Goal: Check status: Check status

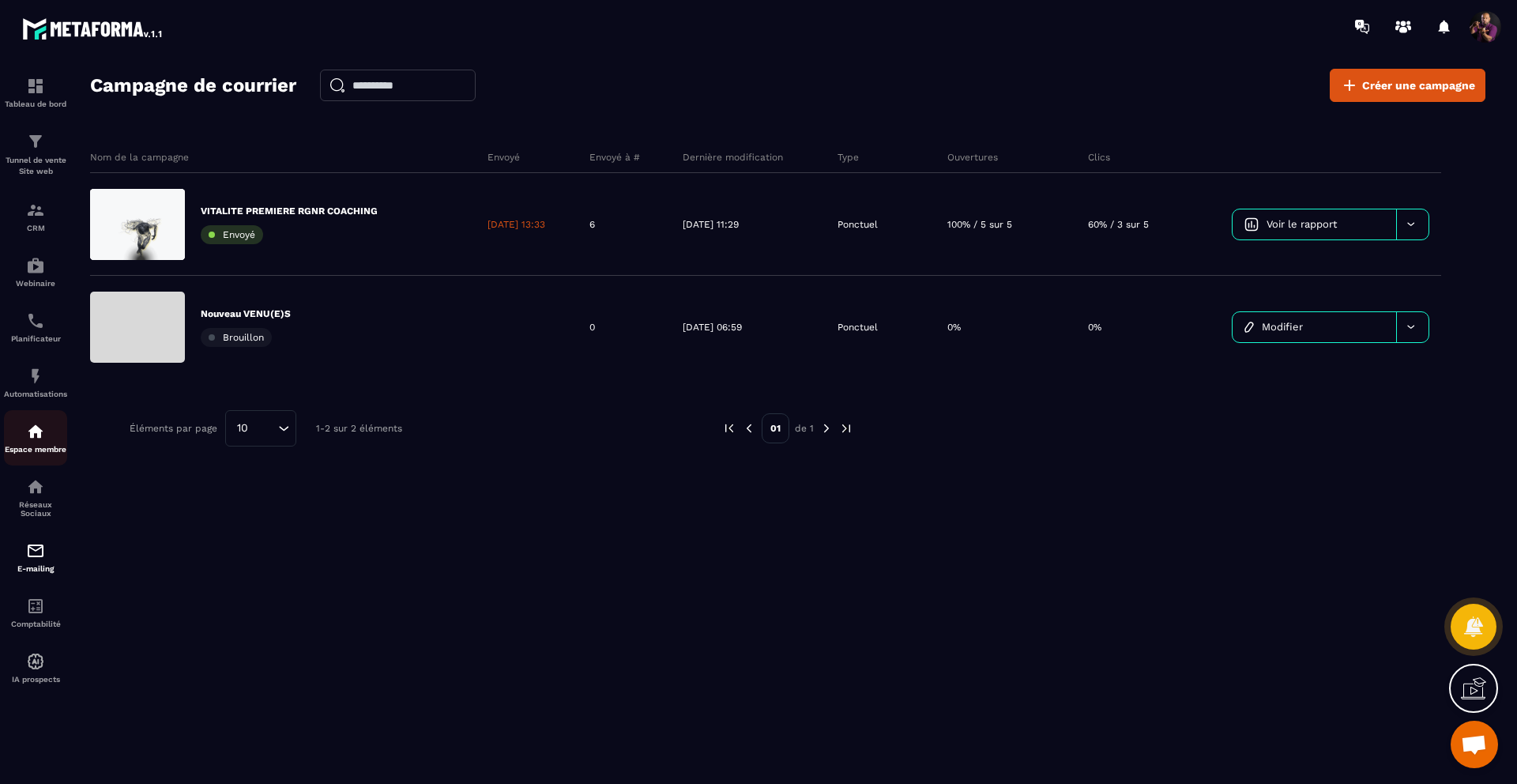
click at [45, 440] on div "Espace membre" at bounding box center [36, 438] width 64 height 32
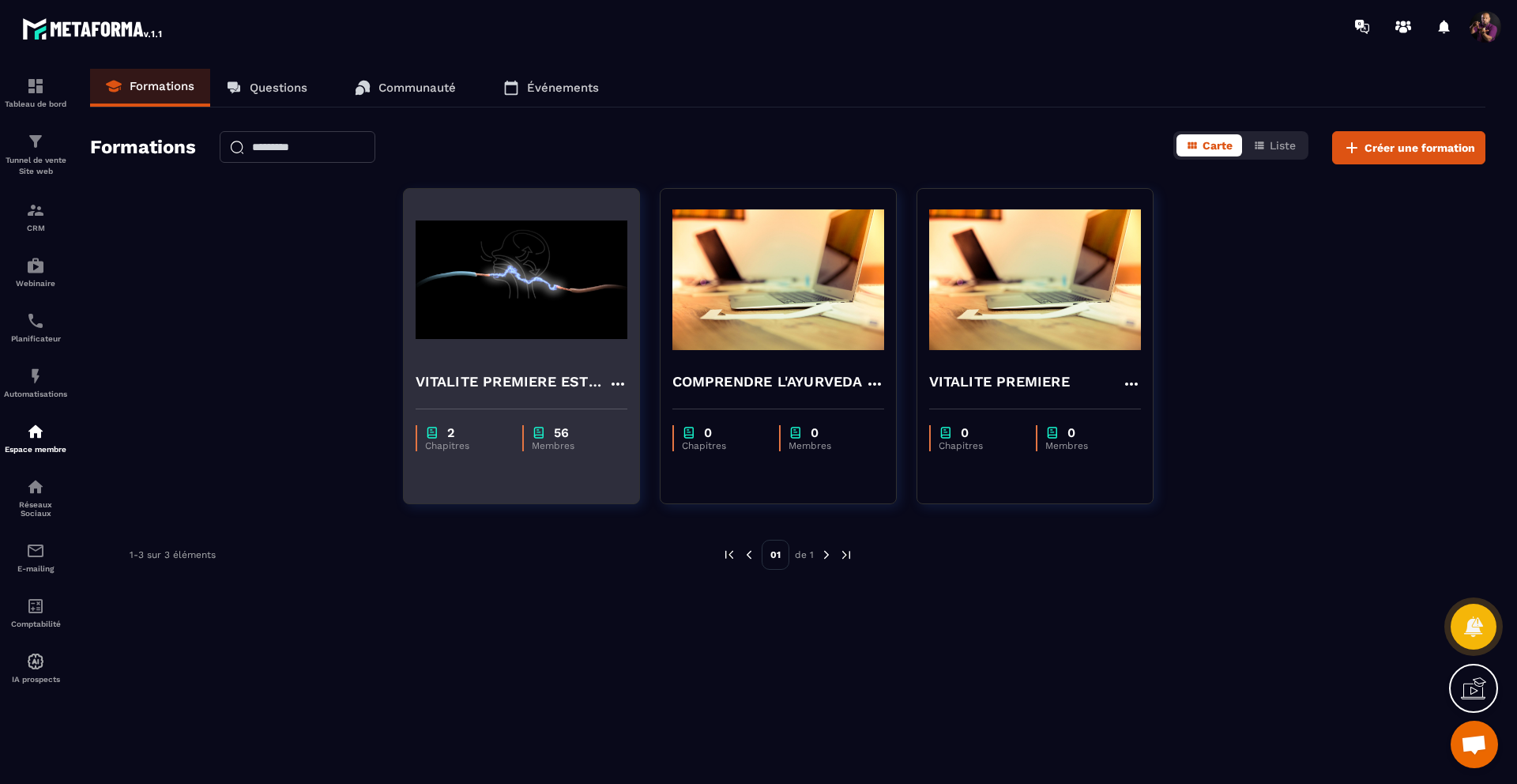
click at [506, 316] on img at bounding box center [521, 279] width 211 height 158
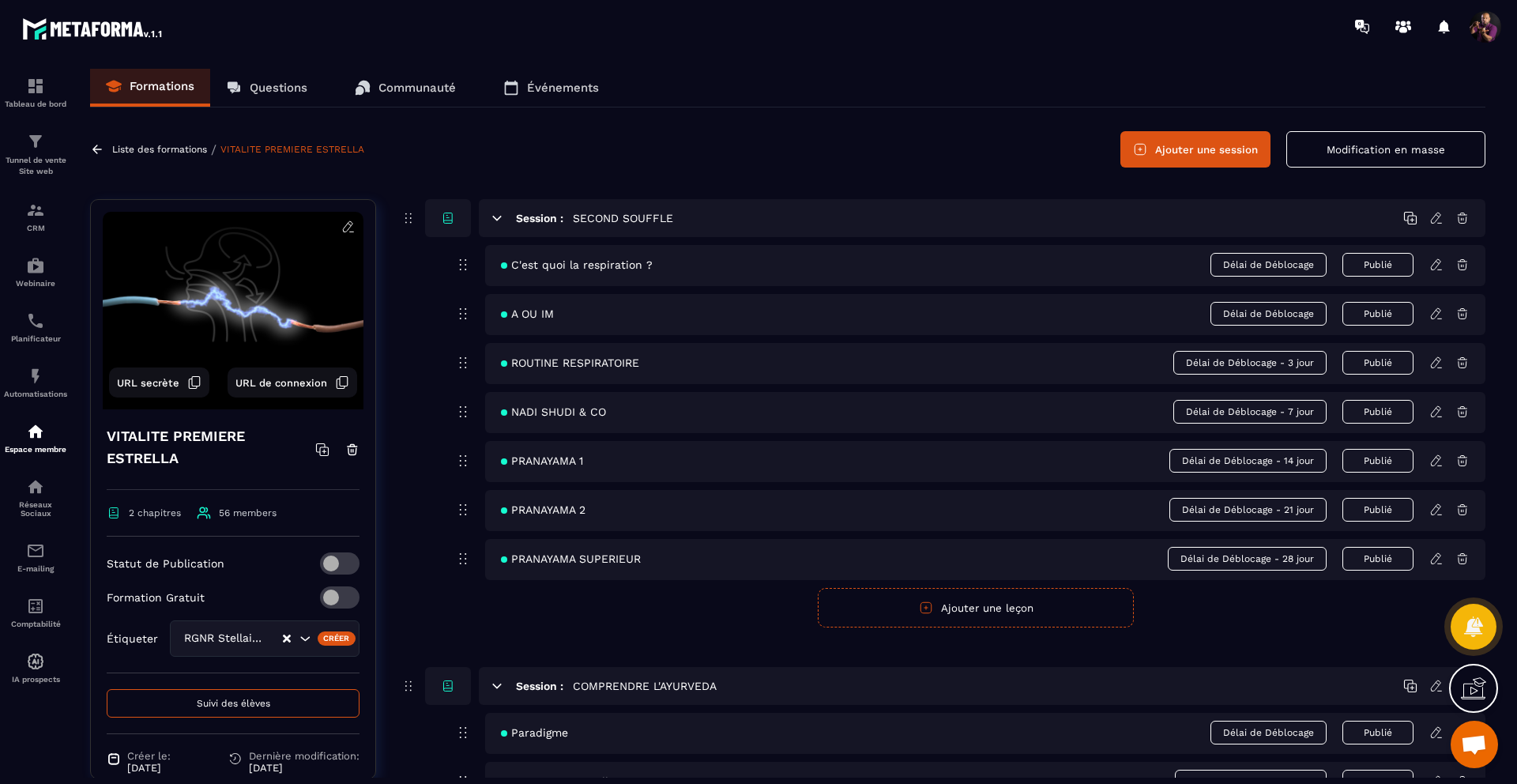
click at [283, 704] on button "Suivi des élèves" at bounding box center [232, 703] width 253 height 29
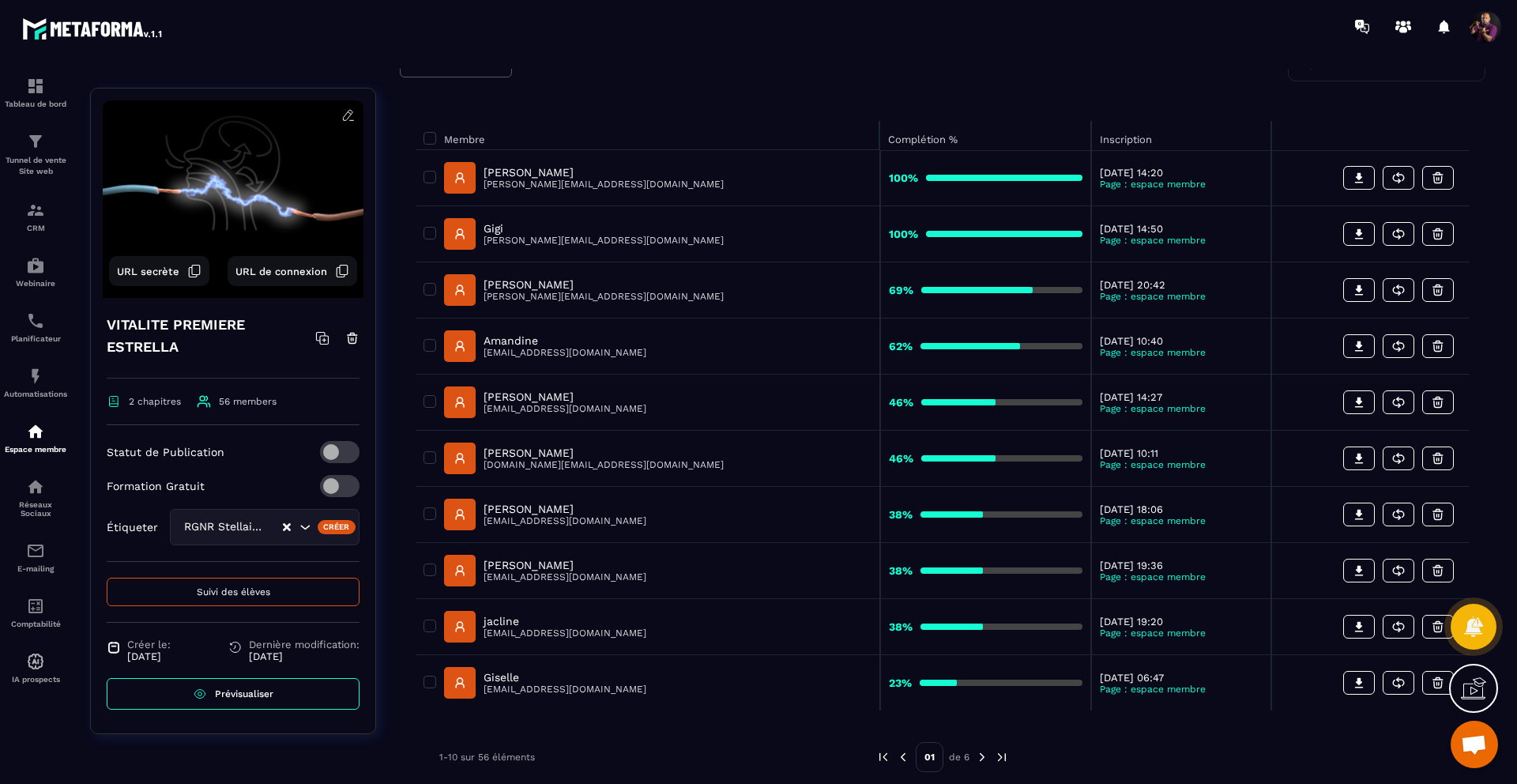
scroll to position [145, 0]
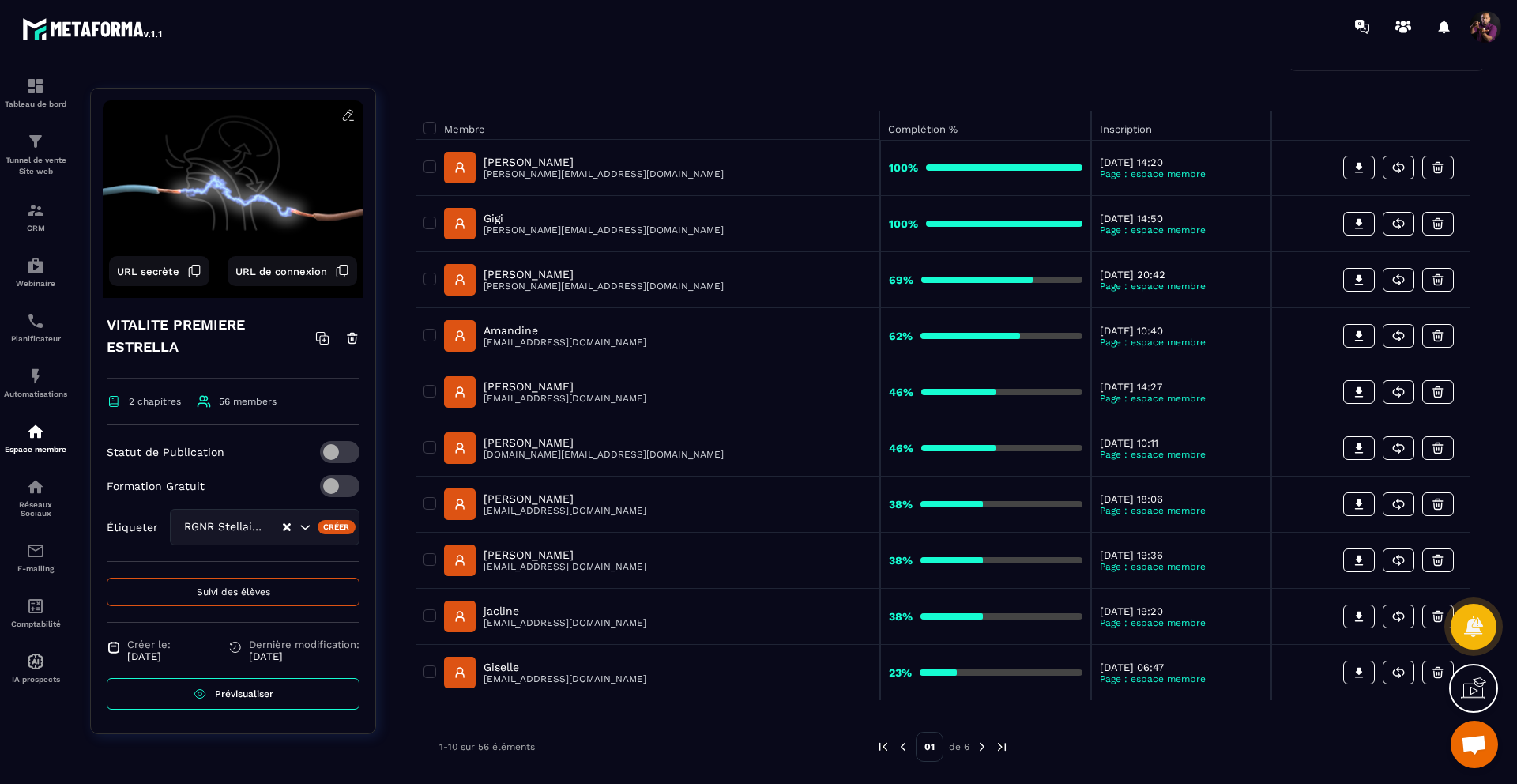
click at [1002, 741] on img at bounding box center [1002, 746] width 14 height 14
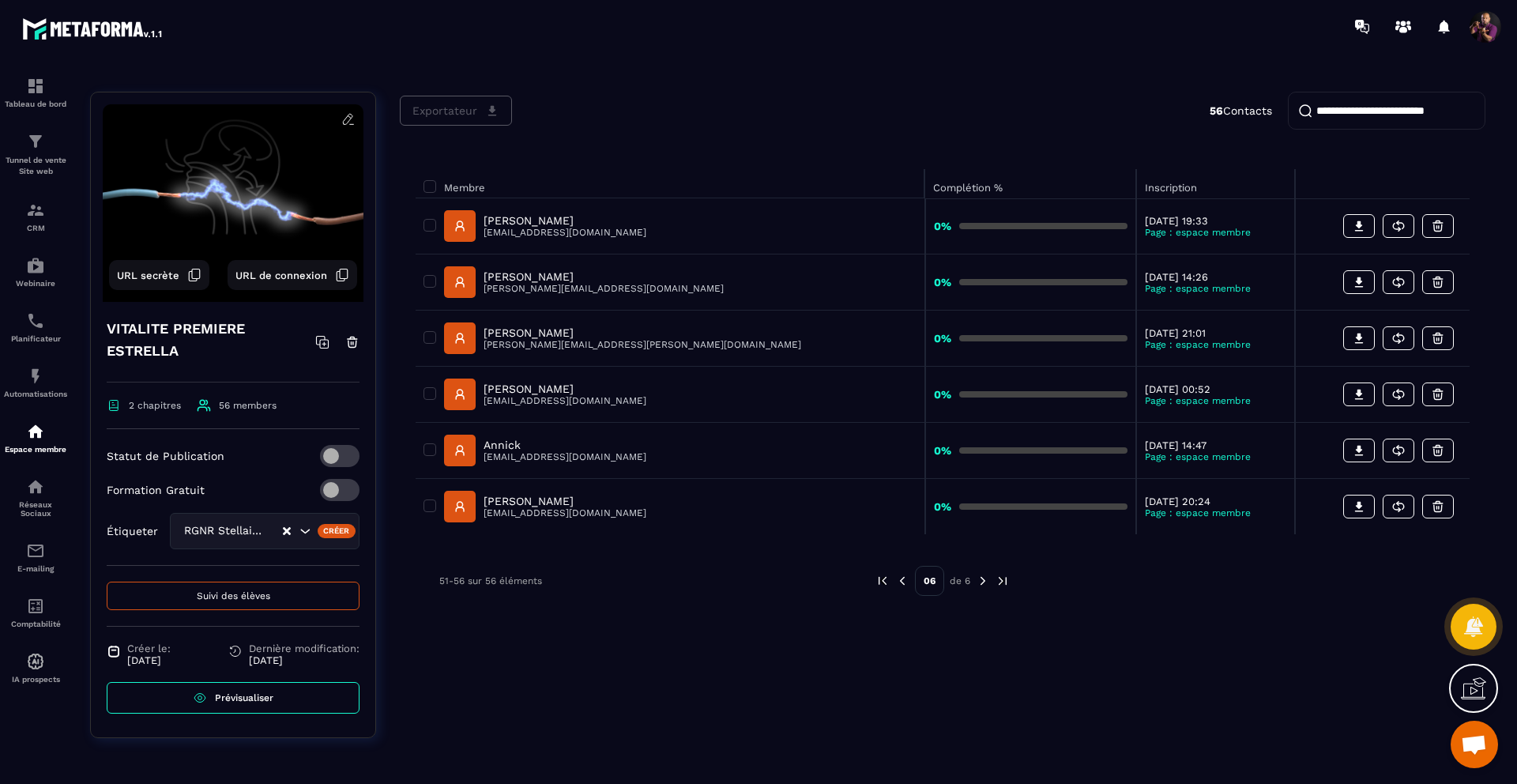
click at [904, 583] on img at bounding box center [902, 581] width 14 height 14
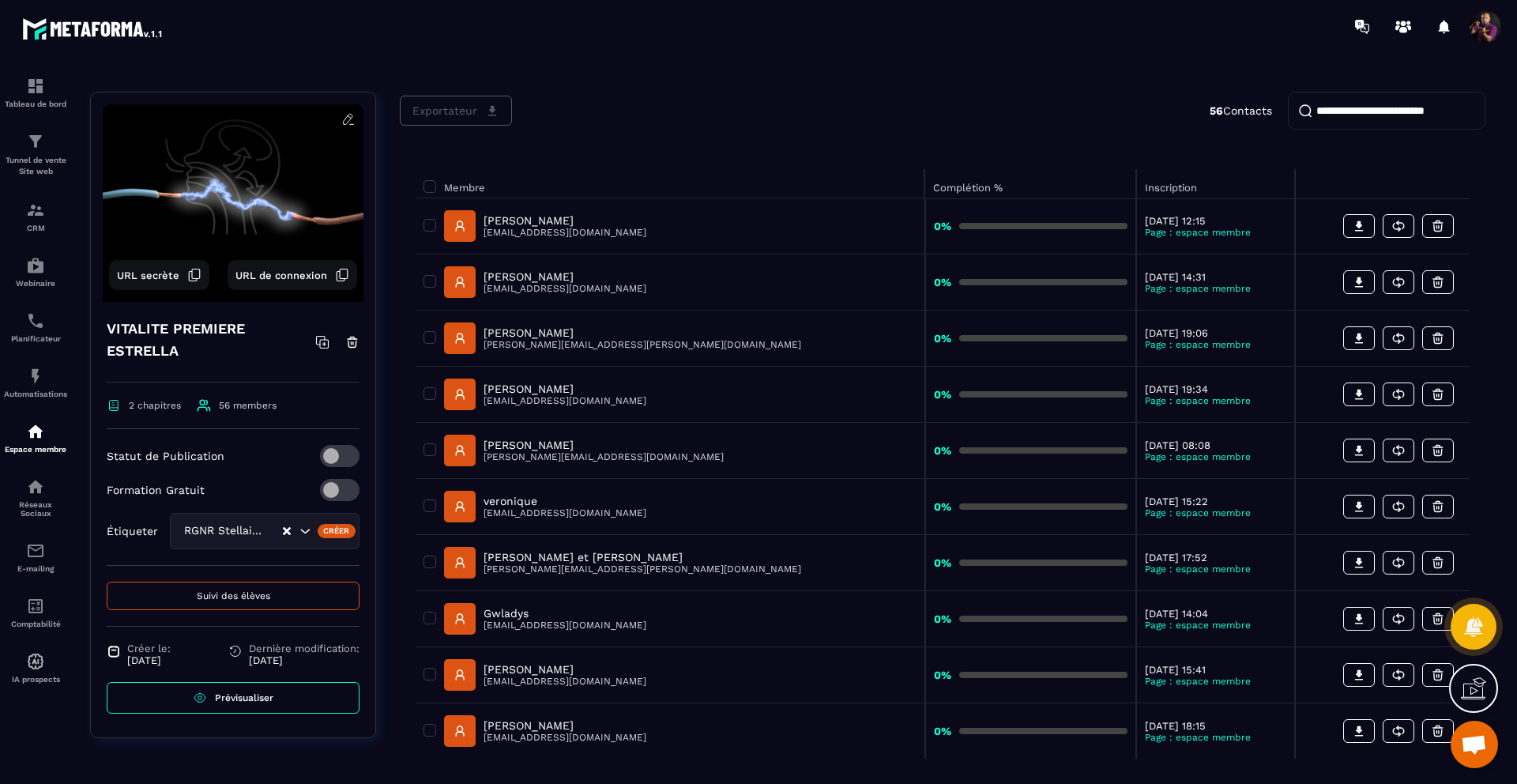
scroll to position [145, 0]
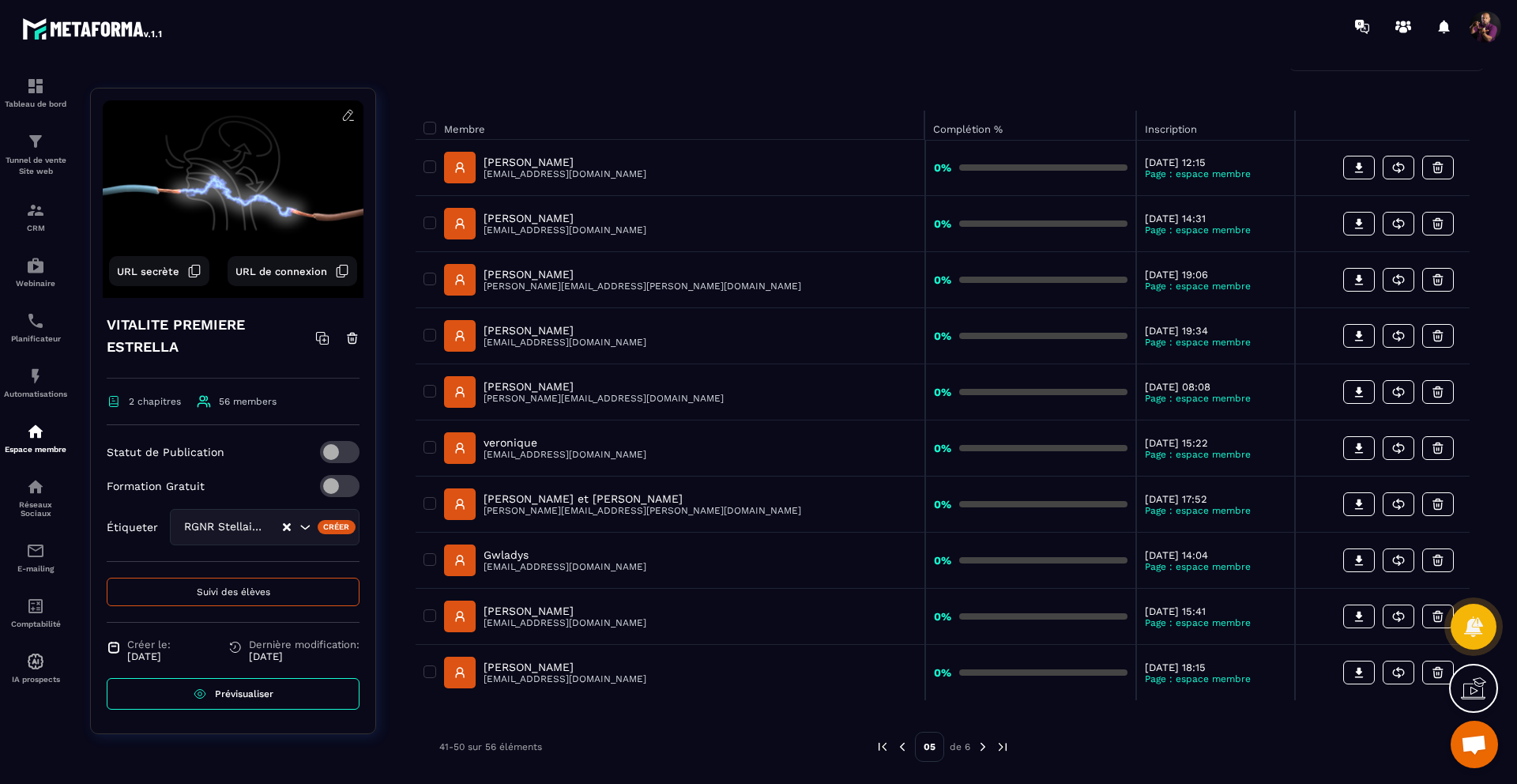
click at [925, 583] on td "0%" at bounding box center [1031, 561] width 211 height 57
click at [903, 745] on img at bounding box center [902, 746] width 14 height 14
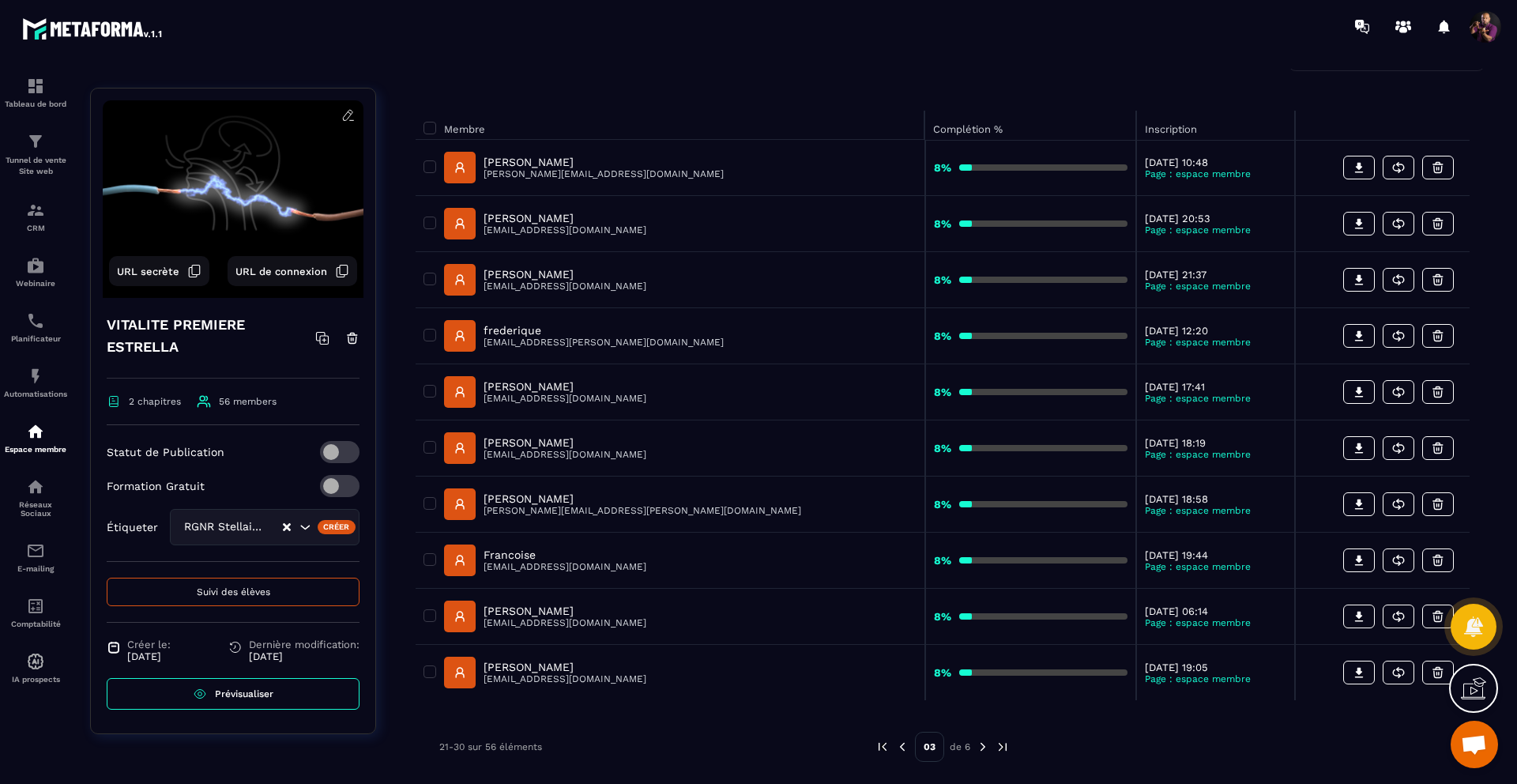
click at [903, 745] on img at bounding box center [902, 746] width 14 height 14
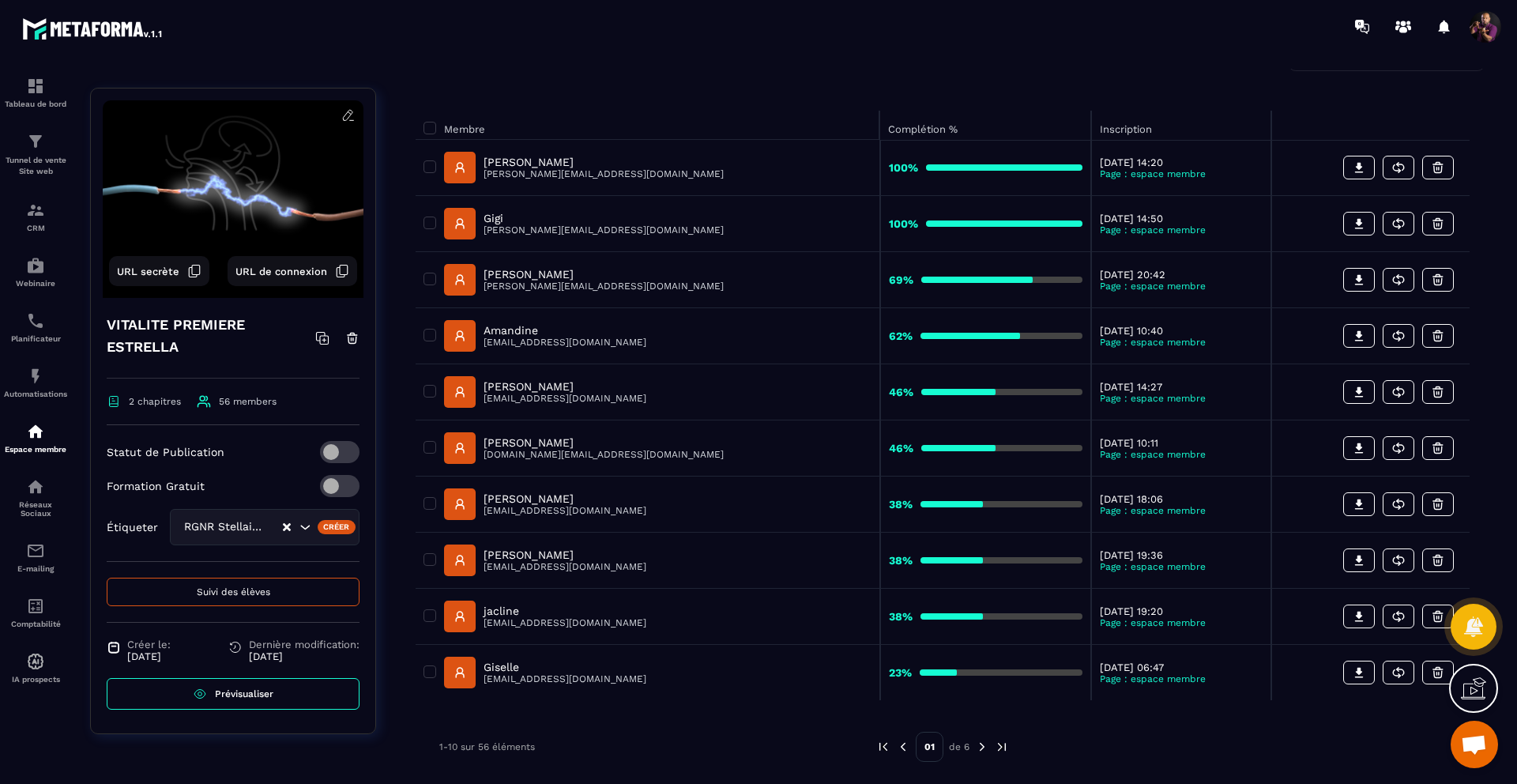
click at [997, 742] on img at bounding box center [1002, 746] width 14 height 14
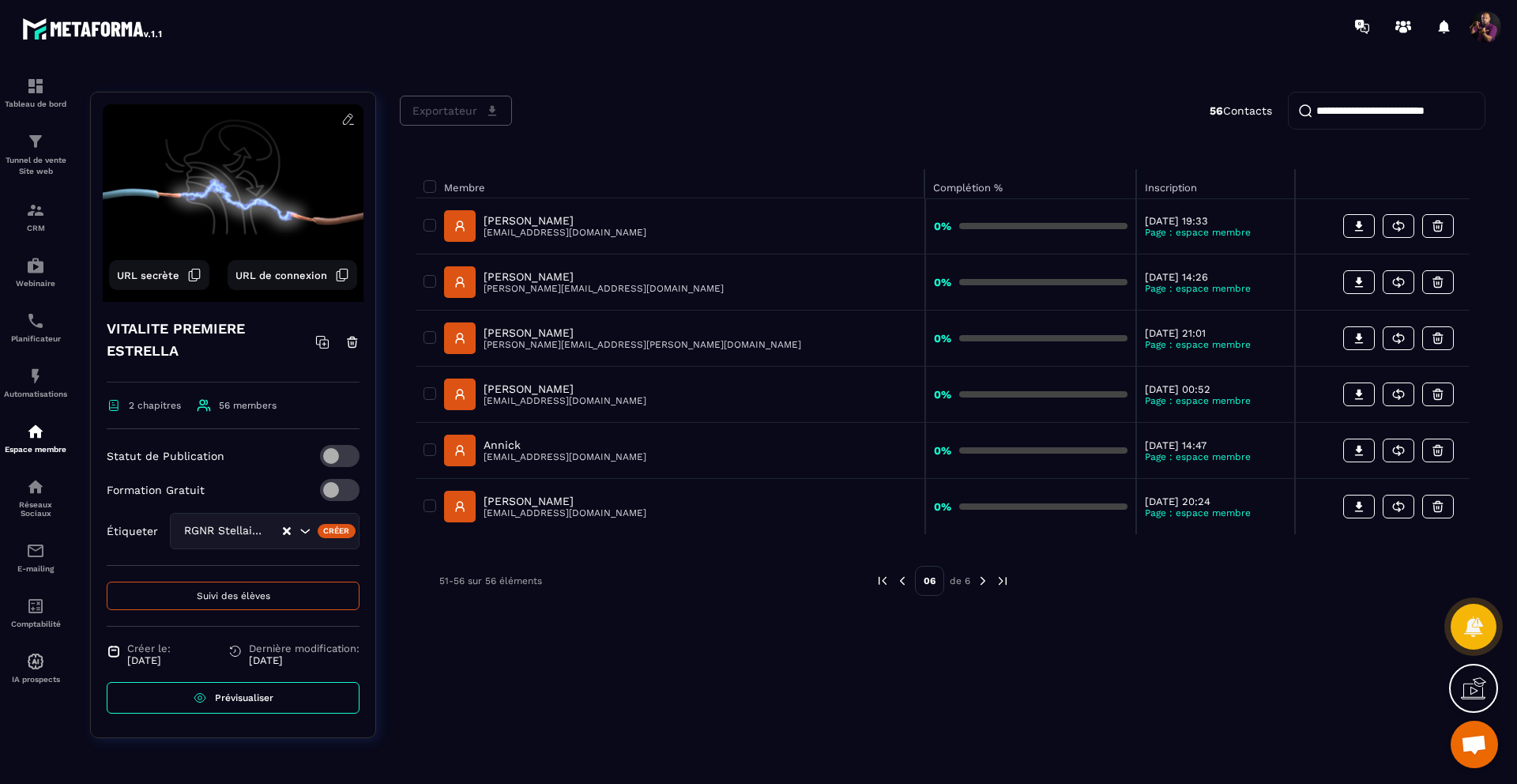
click at [900, 581] on img at bounding box center [902, 581] width 14 height 14
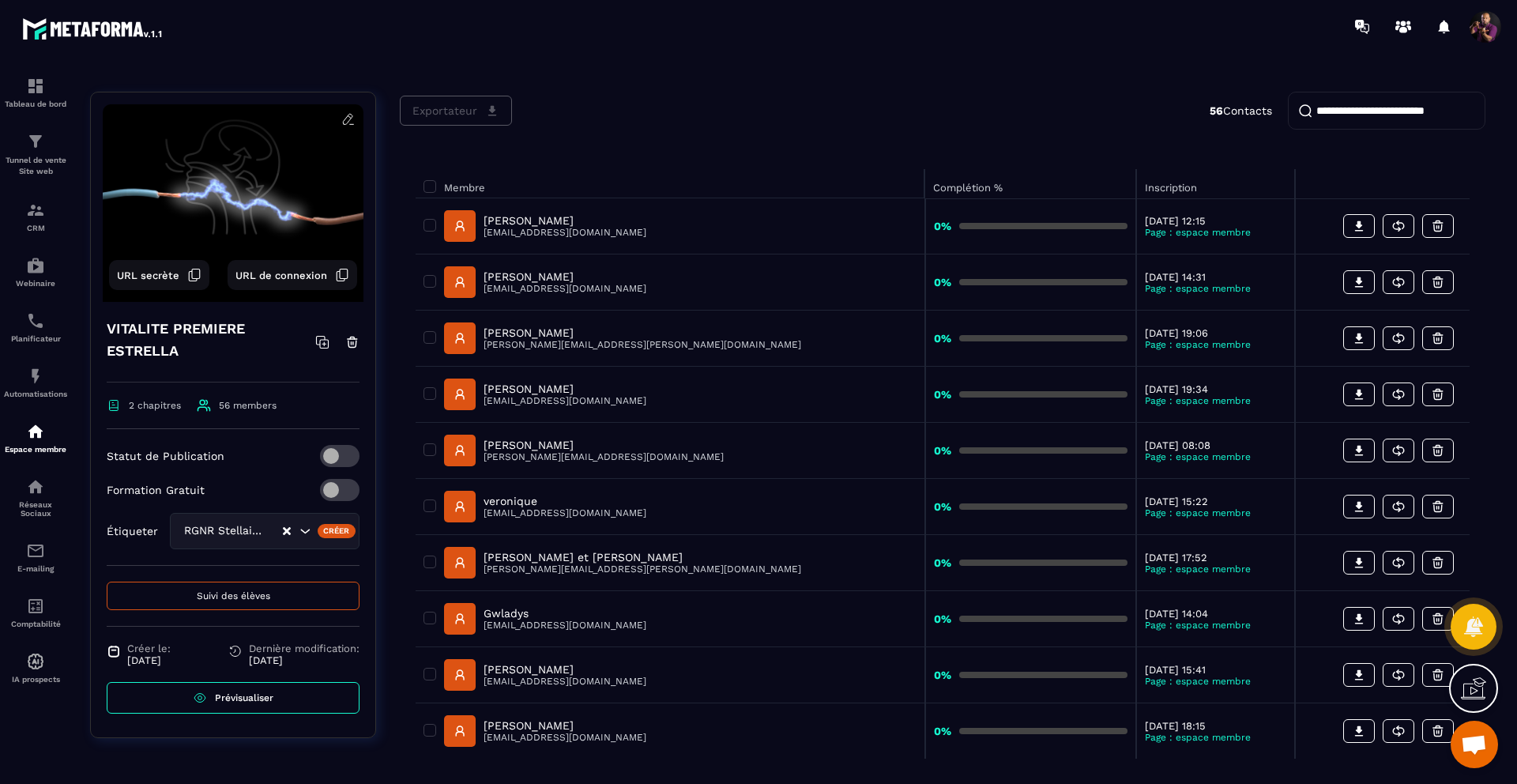
scroll to position [145, 0]
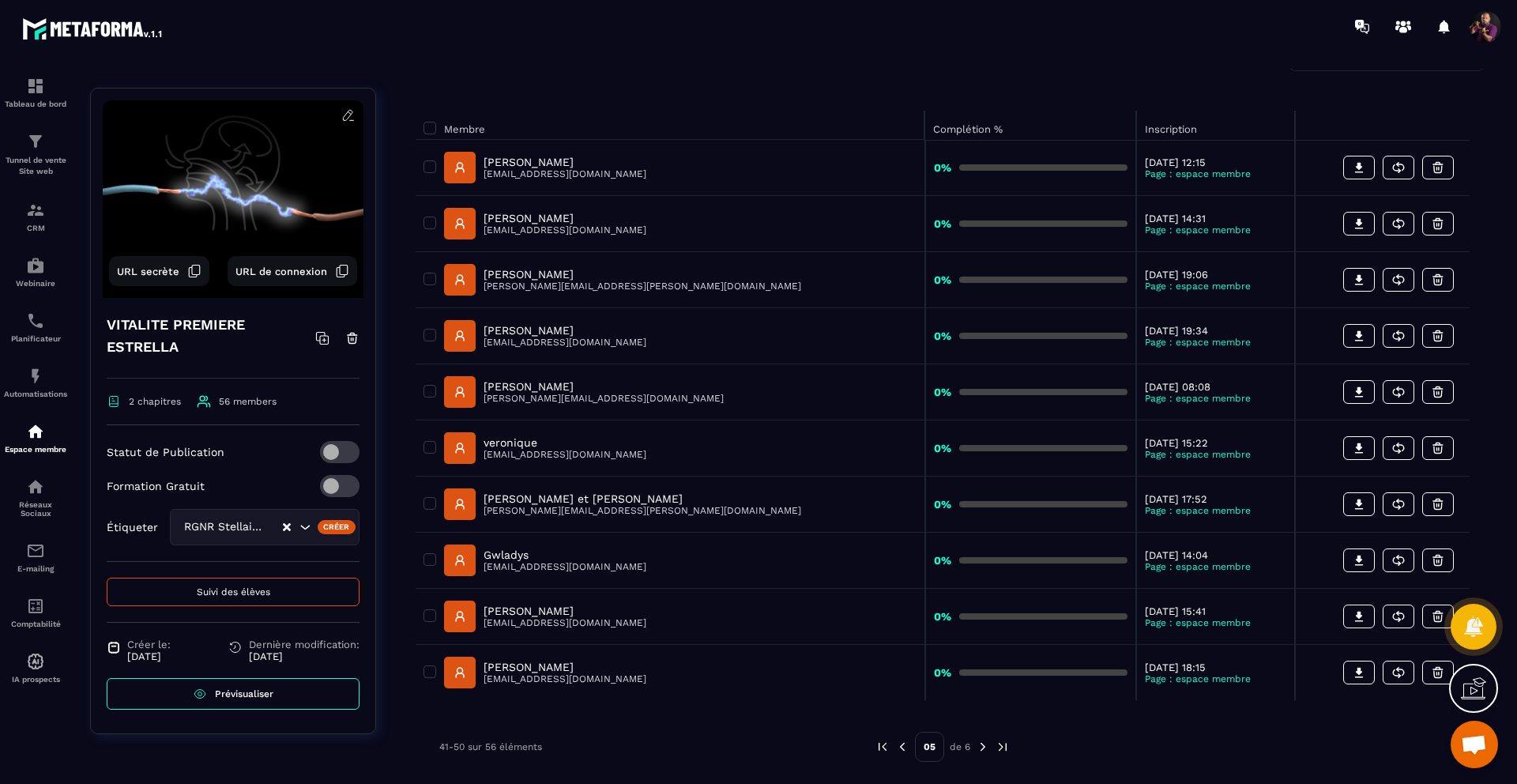
click at [925, 581] on td "0%" at bounding box center [1031, 561] width 211 height 57
click at [905, 746] on img at bounding box center [902, 746] width 14 height 14
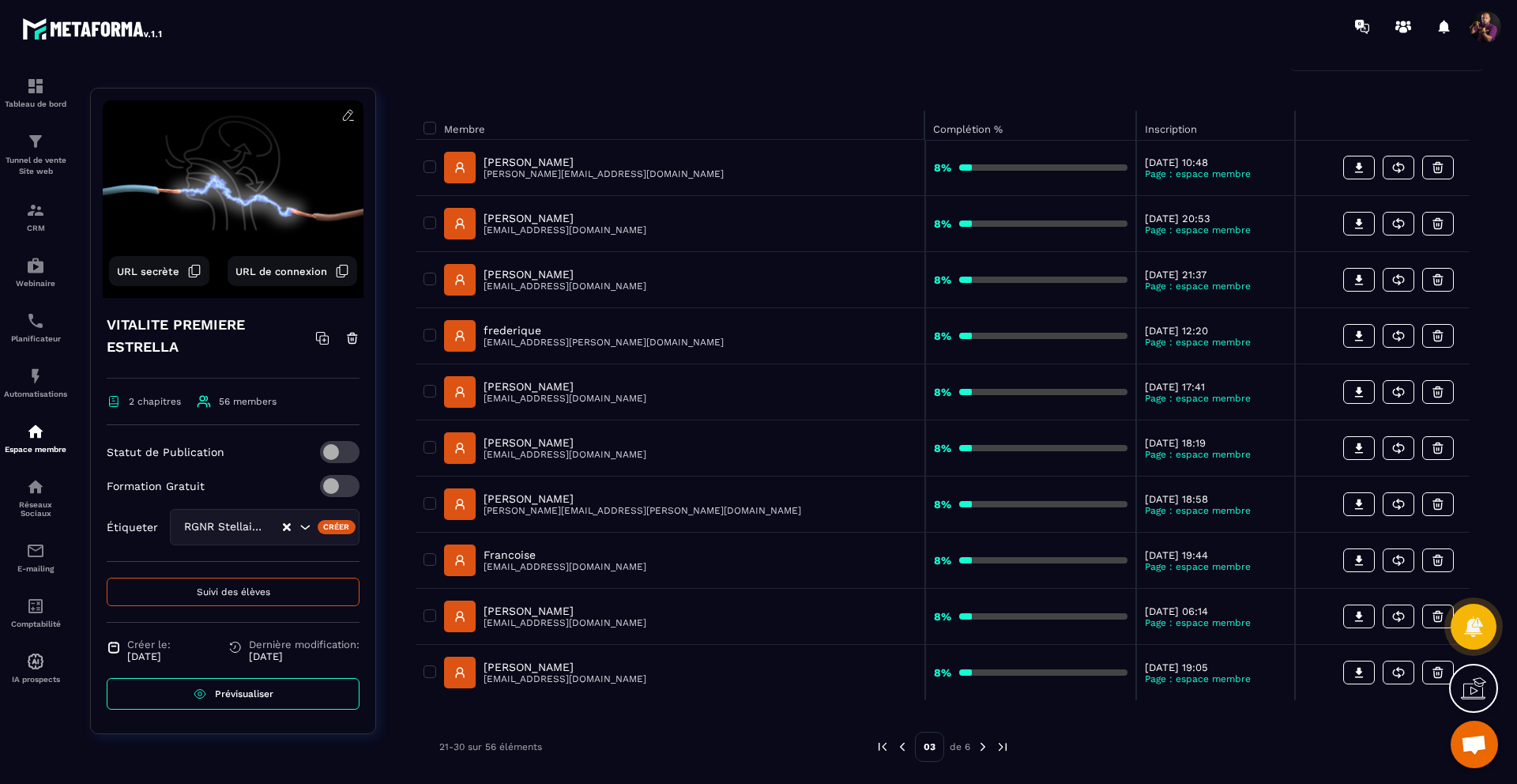
click at [905, 746] on img at bounding box center [902, 746] width 14 height 14
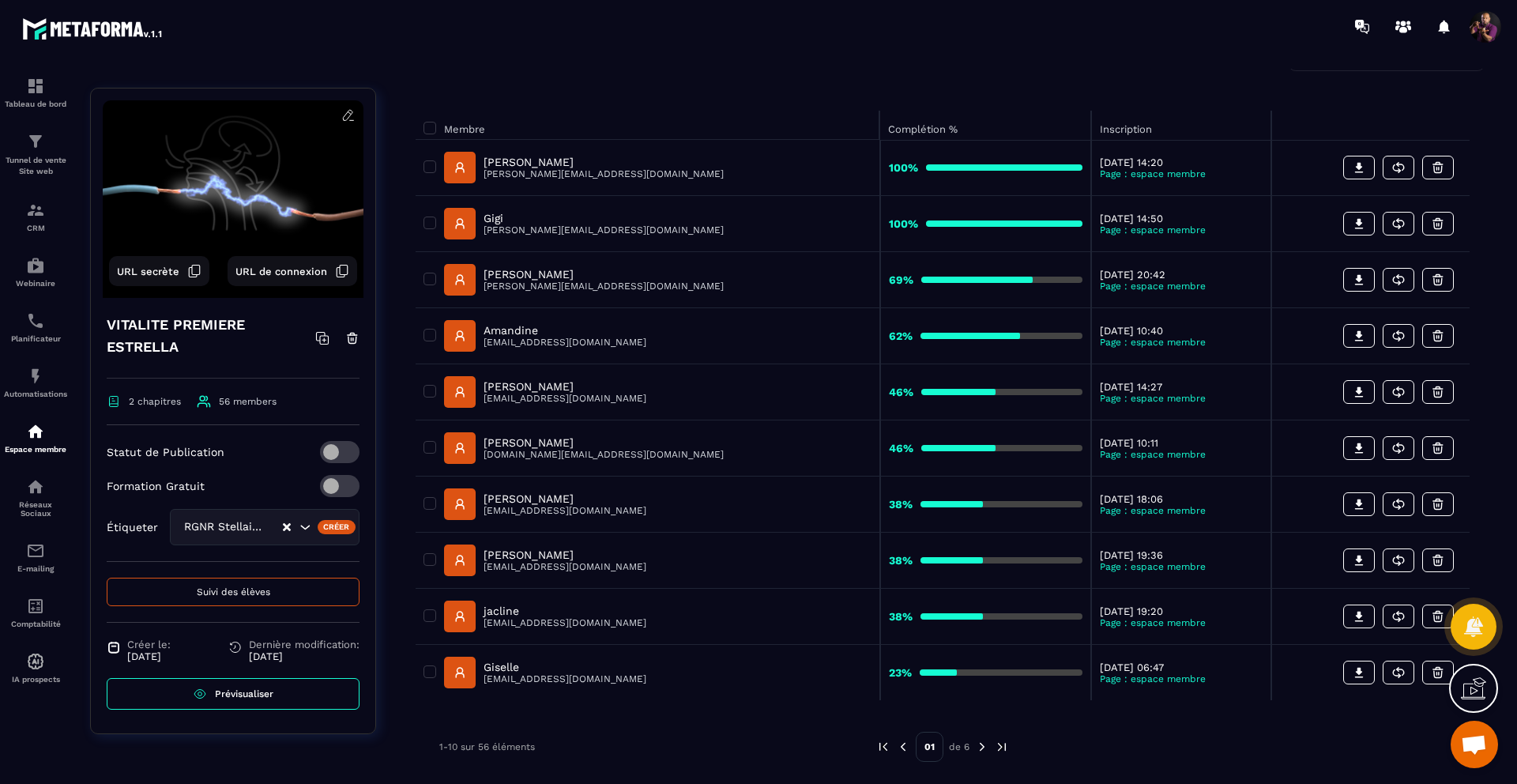
click at [905, 746] on img at bounding box center [903, 746] width 14 height 14
